Goal: Task Accomplishment & Management: Manage account settings

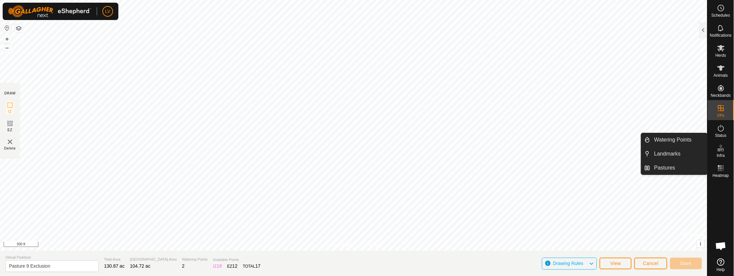
click at [722, 148] on icon at bounding box center [721, 148] width 8 height 8
click at [668, 153] on link "Landmarks" at bounding box center [679, 153] width 57 height 13
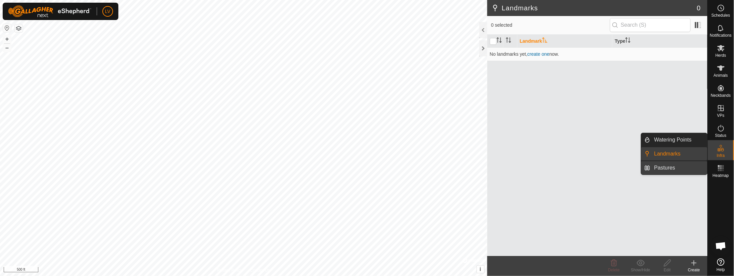
click at [673, 167] on link "Pastures" at bounding box center [679, 167] width 57 height 13
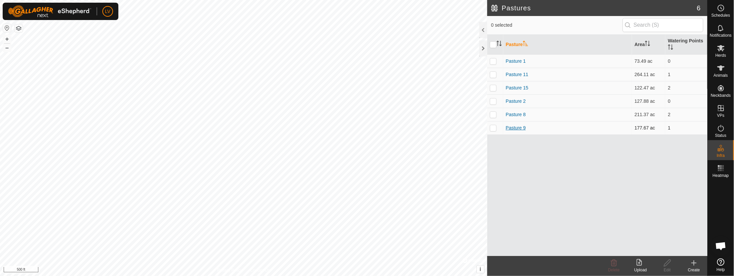
click at [510, 129] on link "Pasture 9" at bounding box center [516, 127] width 20 height 5
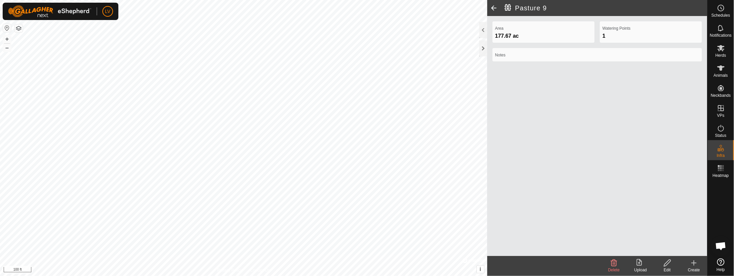
click at [663, 265] on edit-svg-icon at bounding box center [667, 263] width 27 height 8
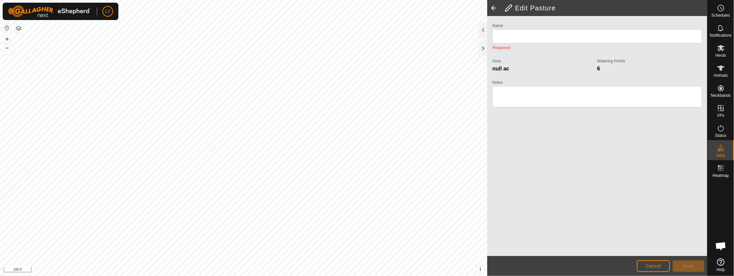
type input "Pasture 9"
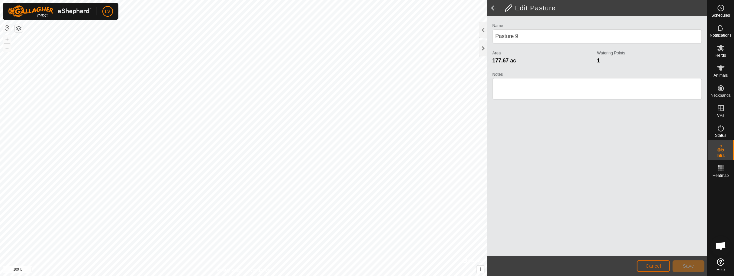
click at [654, 265] on span "Cancel" at bounding box center [654, 265] width 16 height 5
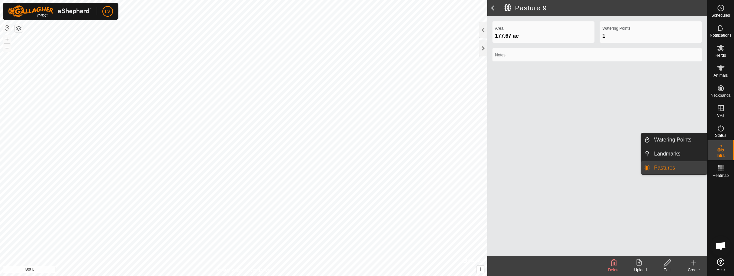
click at [722, 146] on icon at bounding box center [721, 146] width 2 height 2
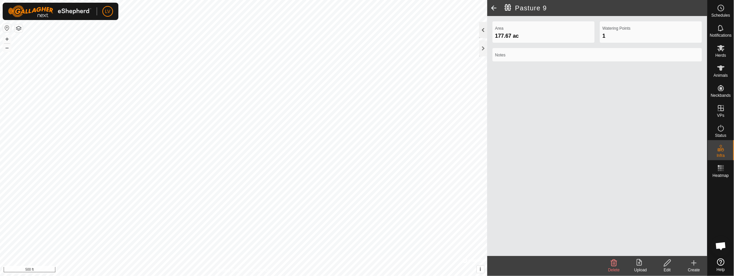
click at [482, 30] on div at bounding box center [484, 30] width 8 height 16
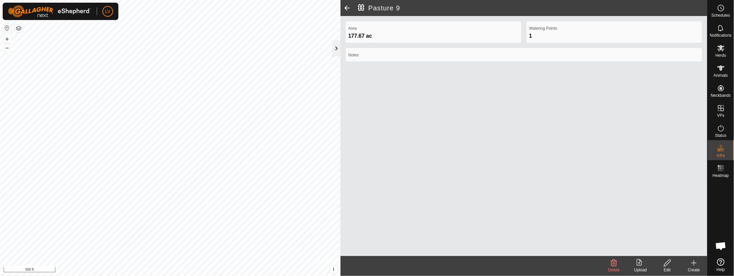
click at [337, 45] on div at bounding box center [337, 48] width 8 height 16
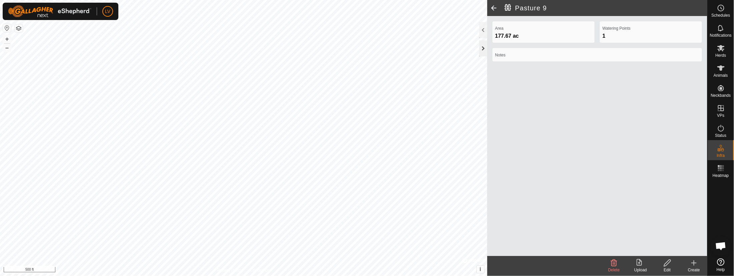
click at [485, 53] on div at bounding box center [484, 48] width 8 height 16
